Goal: Task Accomplishment & Management: Manage account settings

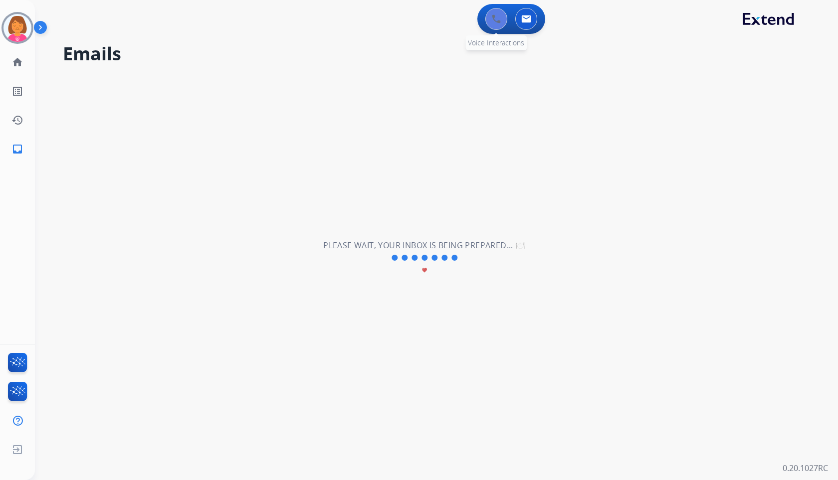
click at [499, 12] on button at bounding box center [496, 19] width 22 height 22
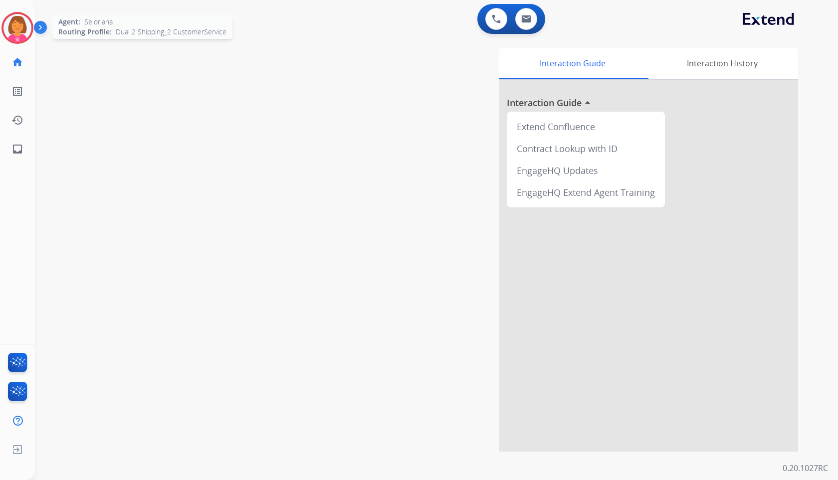
click at [14, 28] on img at bounding box center [17, 28] width 28 height 28
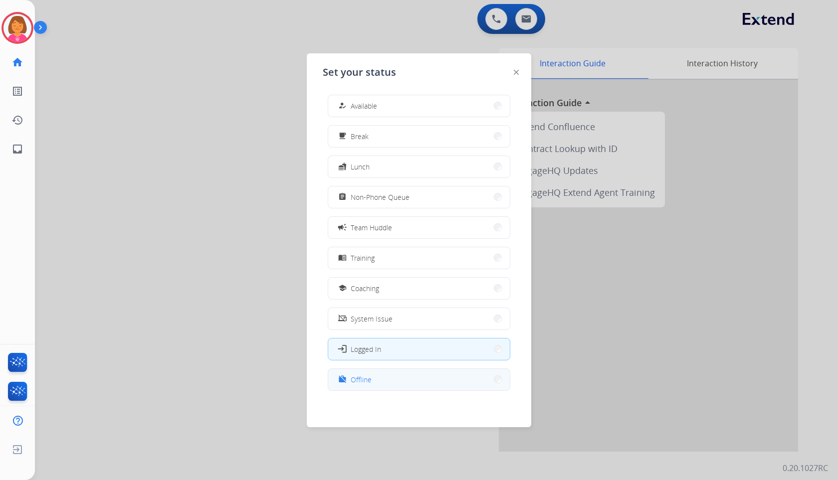
scroll to position [3, 0]
click at [381, 382] on button "work_off Offline" at bounding box center [419, 378] width 182 height 21
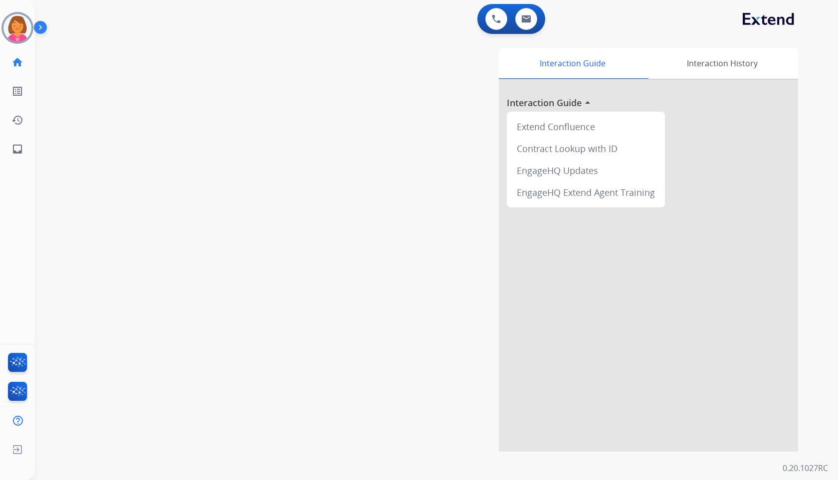
click at [286, 253] on div "swap_horiz Break voice bridge close_fullscreen Connect 3-Way Call merge_type Se…" at bounding box center [424, 244] width 779 height 416
